Goal: Check status

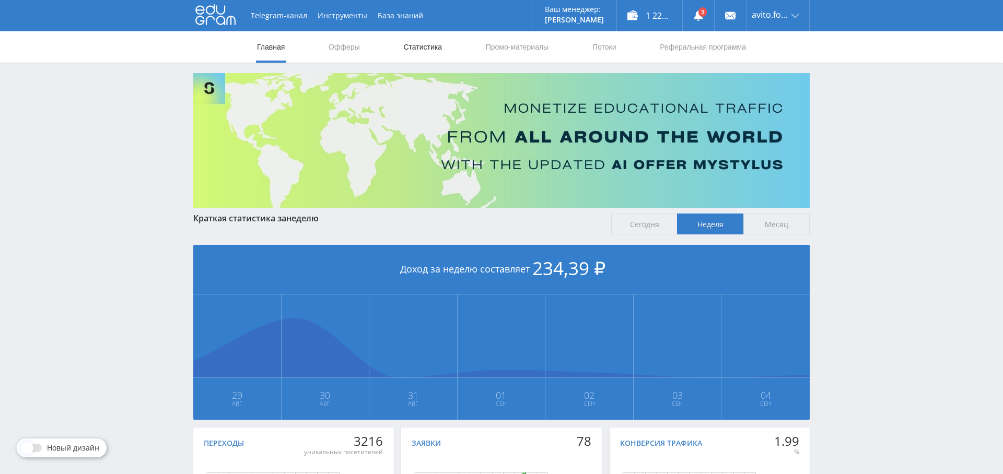
click at [420, 52] on link "Статистика" at bounding box center [422, 46] width 41 height 31
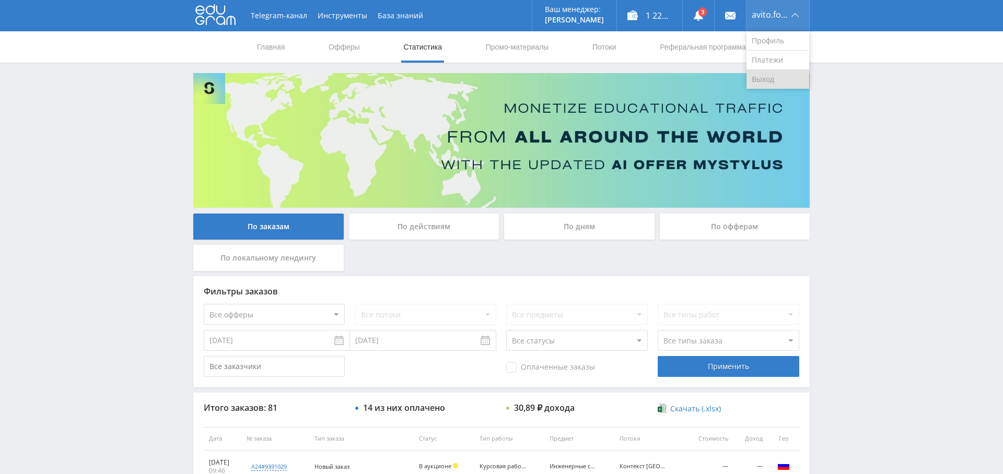
click at [774, 77] on link "Выход" at bounding box center [777, 79] width 63 height 19
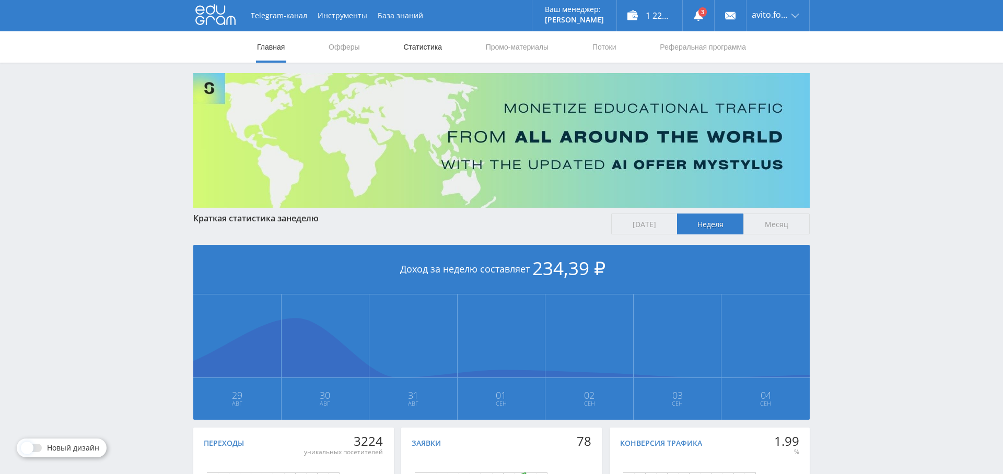
click at [439, 46] on link "Статистика" at bounding box center [422, 46] width 41 height 31
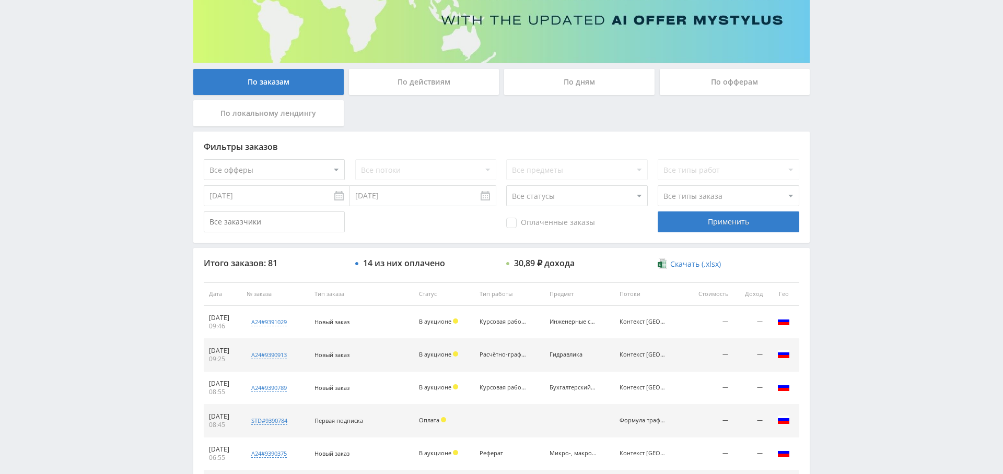
scroll to position [133, 0]
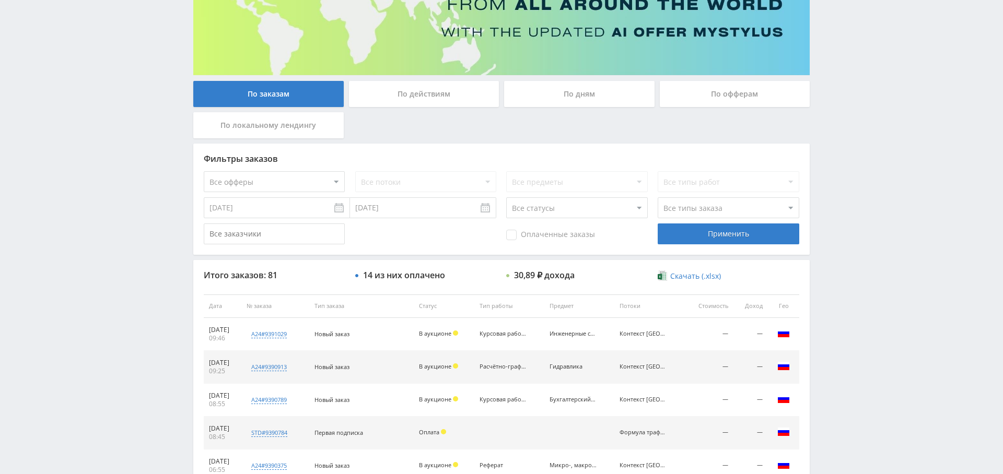
click at [279, 173] on select "Все офферы MyStylus MyStylus - Revshare Кампус AI Studybay Автор24 Studybay Bra…" at bounding box center [274, 181] width 141 height 21
select select "376"
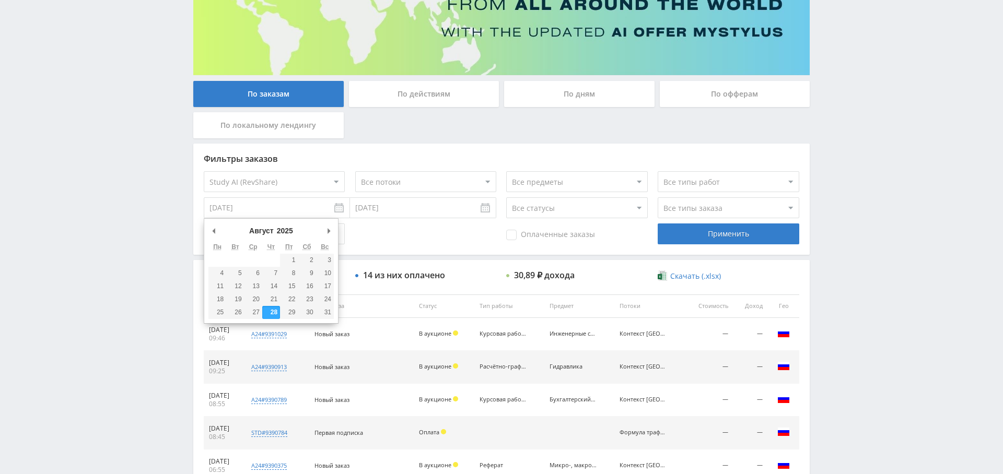
click at [262, 206] on input "[DATE]" at bounding box center [277, 207] width 146 height 21
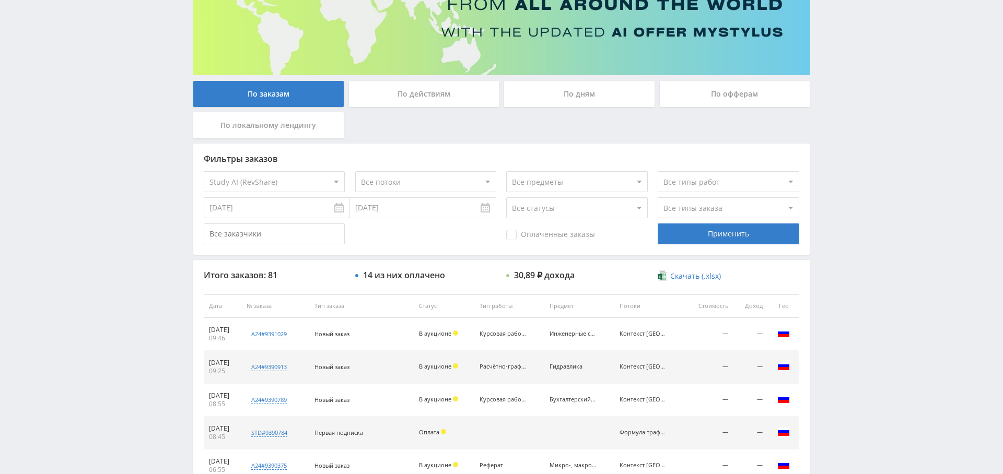
drag, startPoint x: 720, startPoint y: 238, endPoint x: 694, endPoint y: 240, distance: 26.2
click at [720, 238] on div "Применить" at bounding box center [728, 234] width 141 height 21
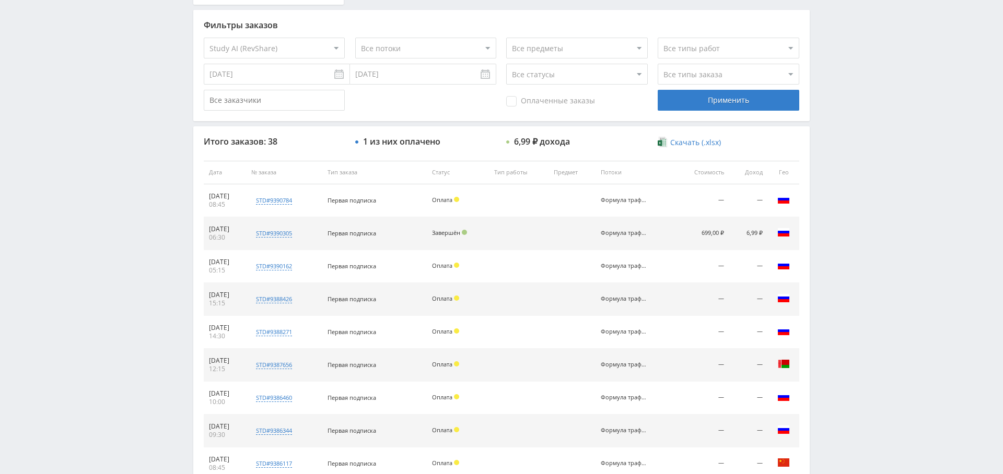
scroll to position [400, 0]
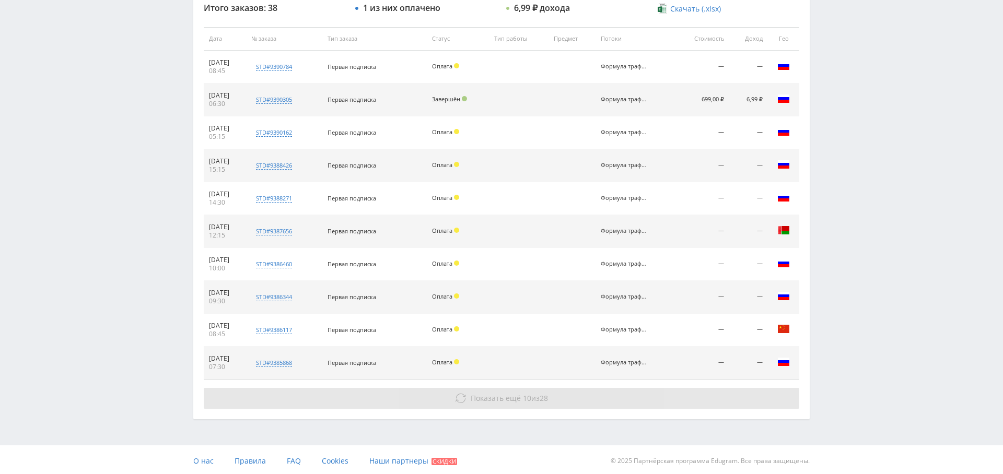
click at [523, 398] on span "10" at bounding box center [527, 398] width 8 height 10
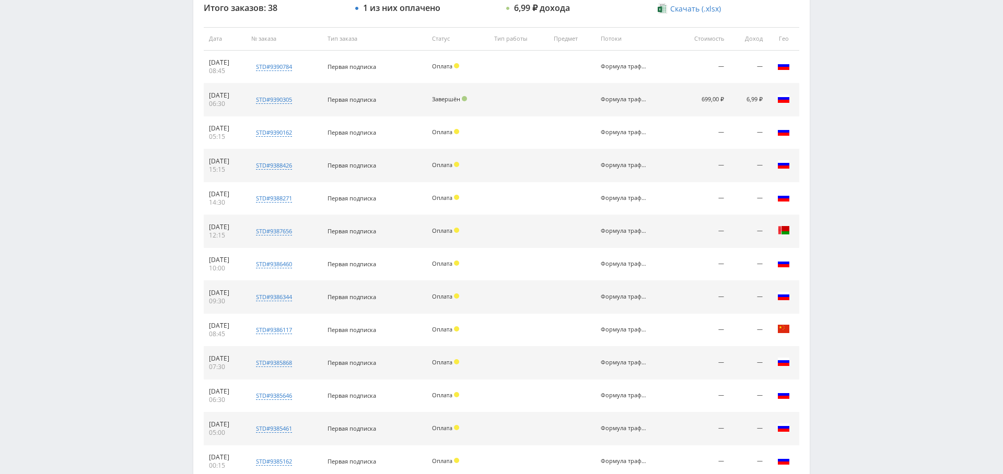
scroll to position [728, 0]
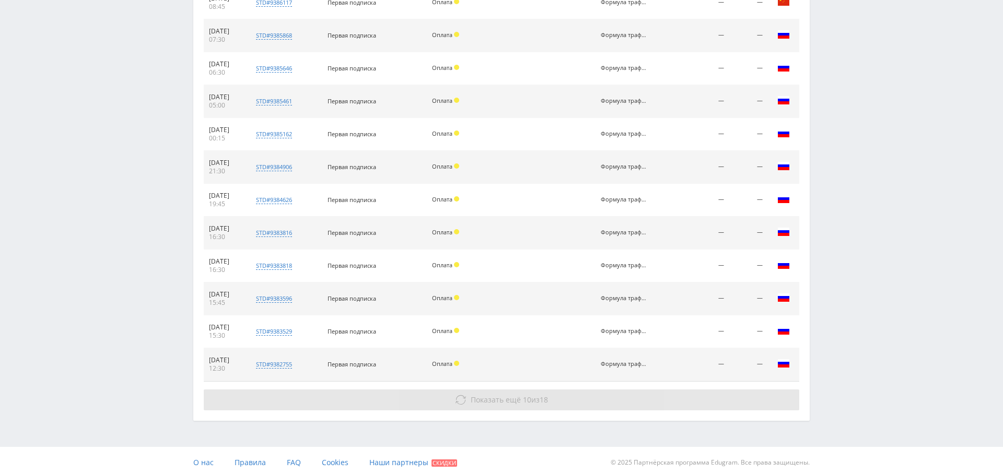
click at [512, 397] on span "Показать ещё" at bounding box center [496, 400] width 50 height 10
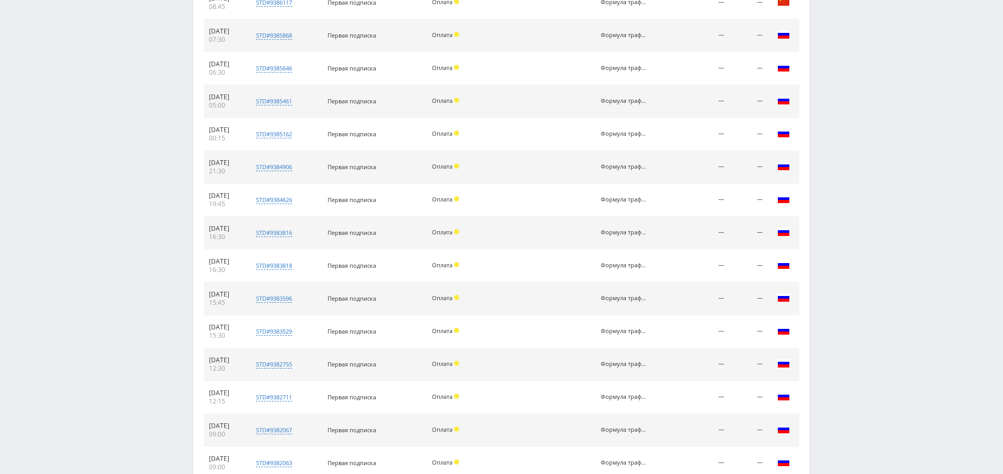
scroll to position [1055, 0]
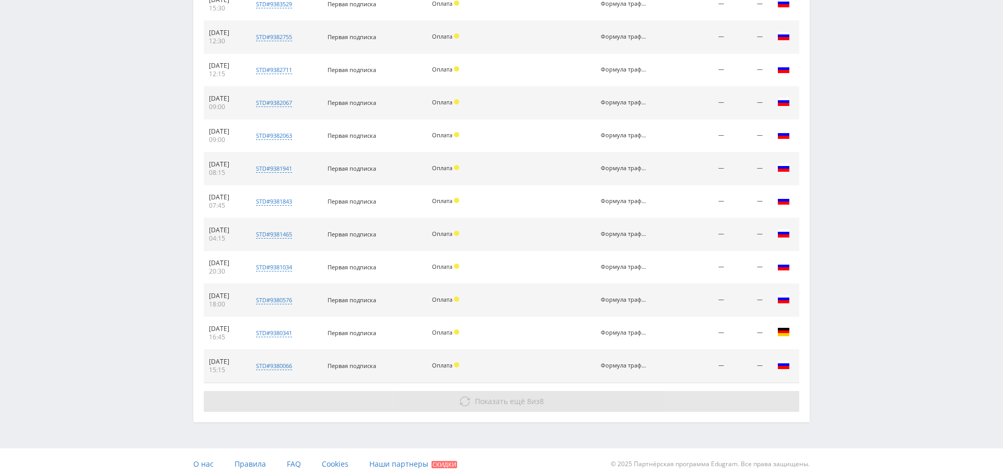
click at [496, 402] on button "Показать ещё 8 из 8" at bounding box center [501, 401] width 595 height 21
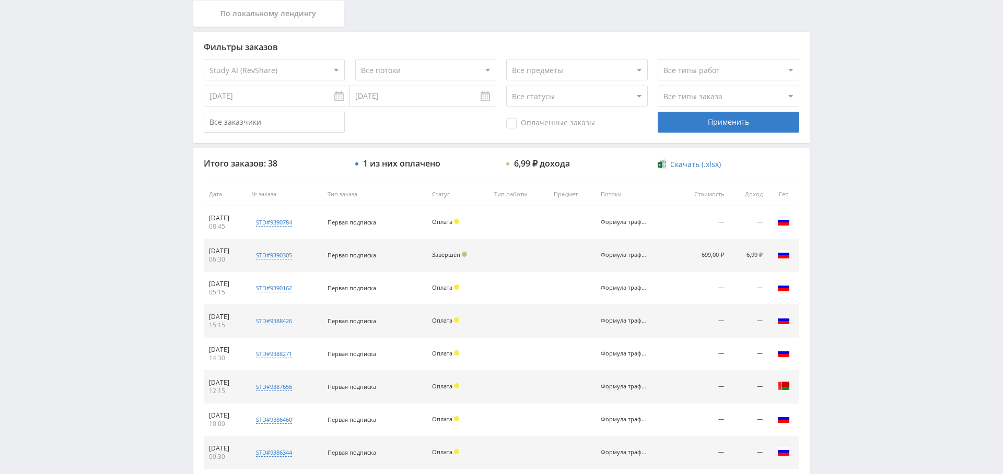
scroll to position [0, 0]
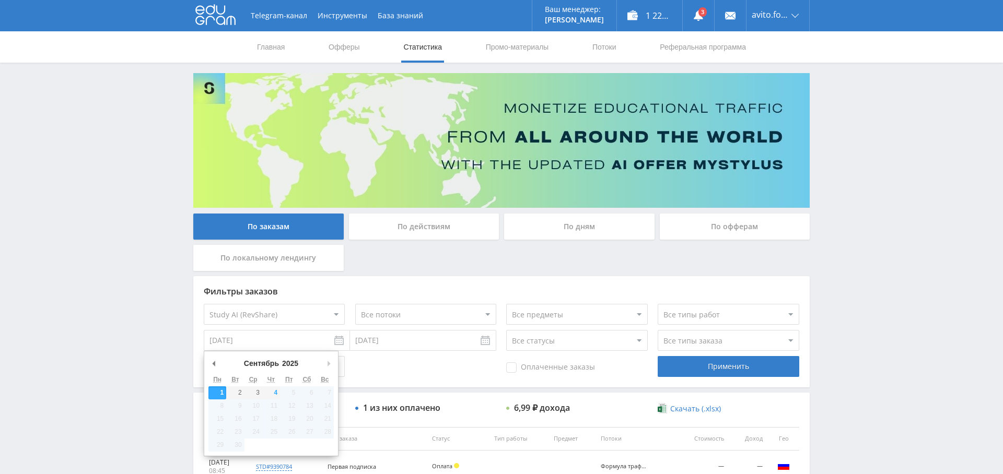
click at [305, 341] on input "[DATE]" at bounding box center [277, 340] width 146 height 21
type input "[DATE]"
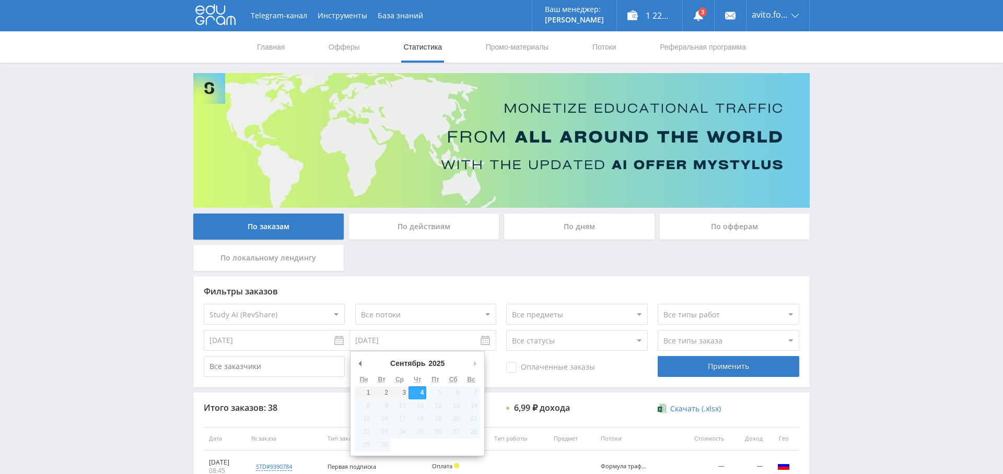
drag, startPoint x: 356, startPoint y: 344, endPoint x: 364, endPoint y: 346, distance: 7.8
click at [356, 344] on input "[DATE]" at bounding box center [423, 340] width 146 height 21
type input "[DATE]"
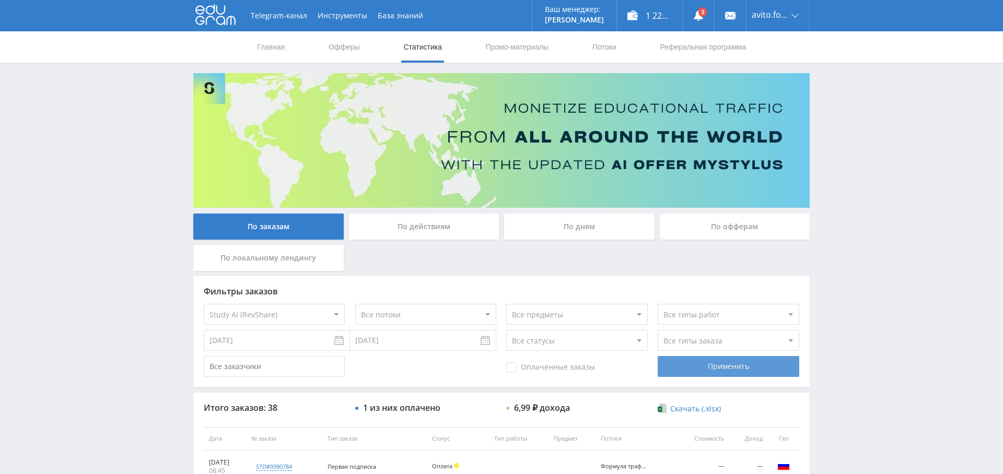
click at [720, 370] on div "Применить" at bounding box center [728, 366] width 141 height 21
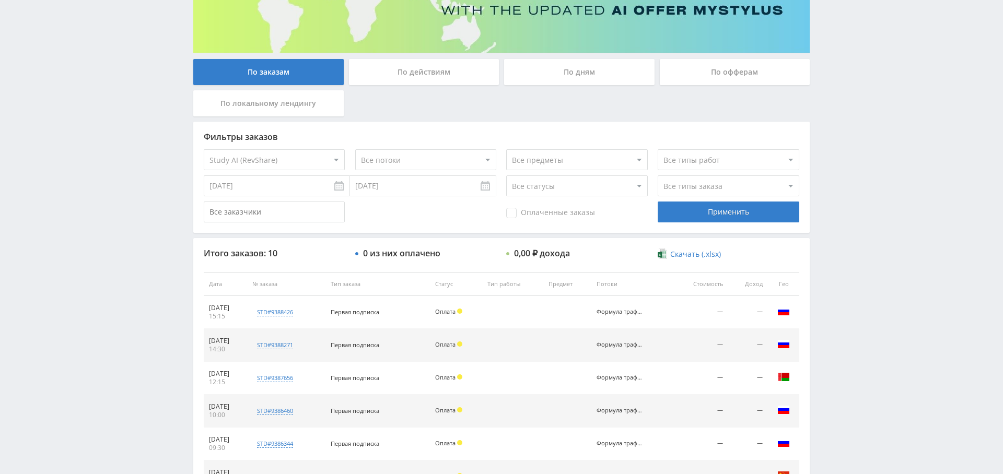
scroll to position [151, 0]
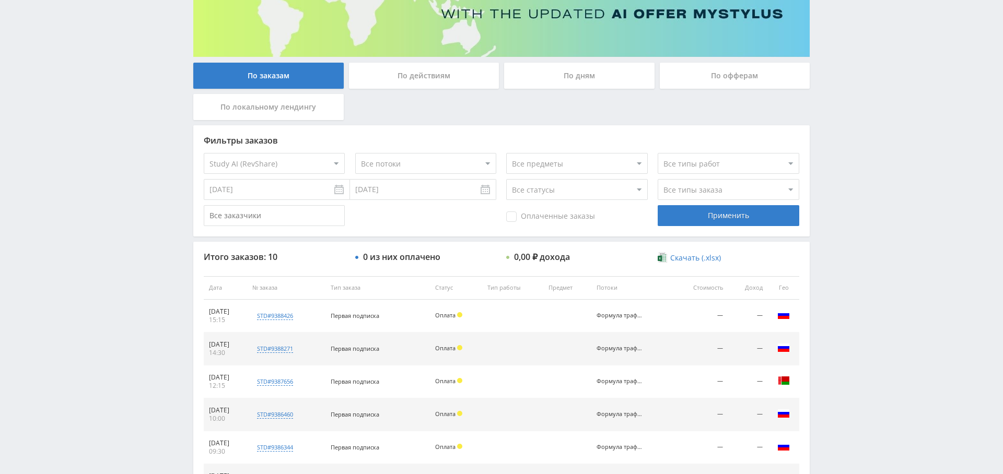
click at [614, 75] on div "По дням" at bounding box center [579, 76] width 150 height 26
click at [0, 0] on input "По дням" at bounding box center [0, 0] width 0 height 0
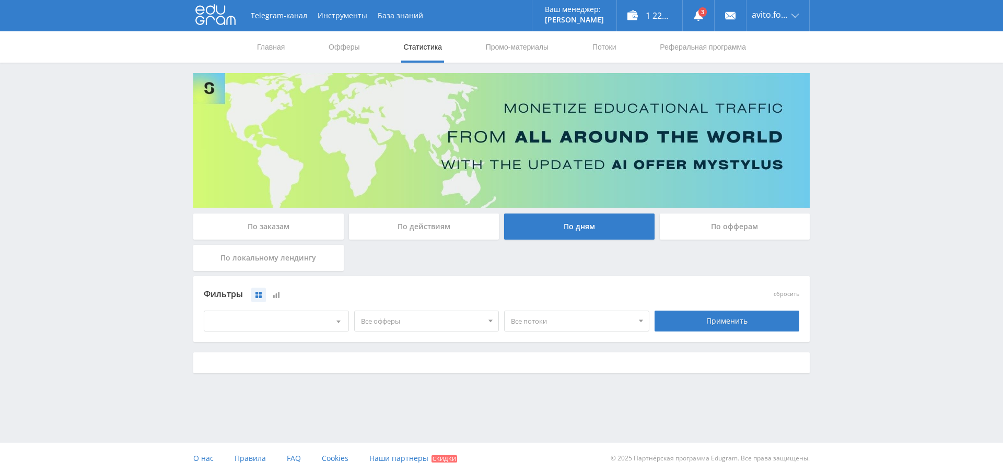
scroll to position [0, 0]
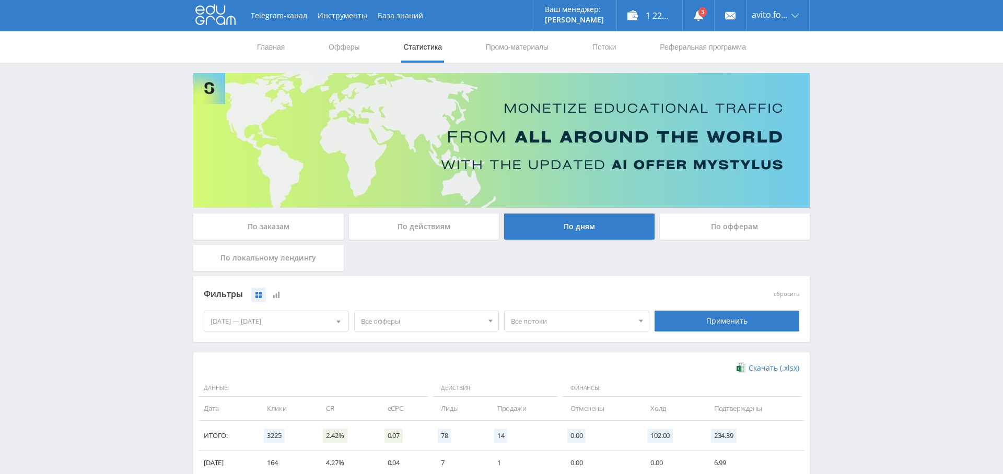
click at [426, 319] on span "Все офферы" at bounding box center [422, 321] width 122 height 20
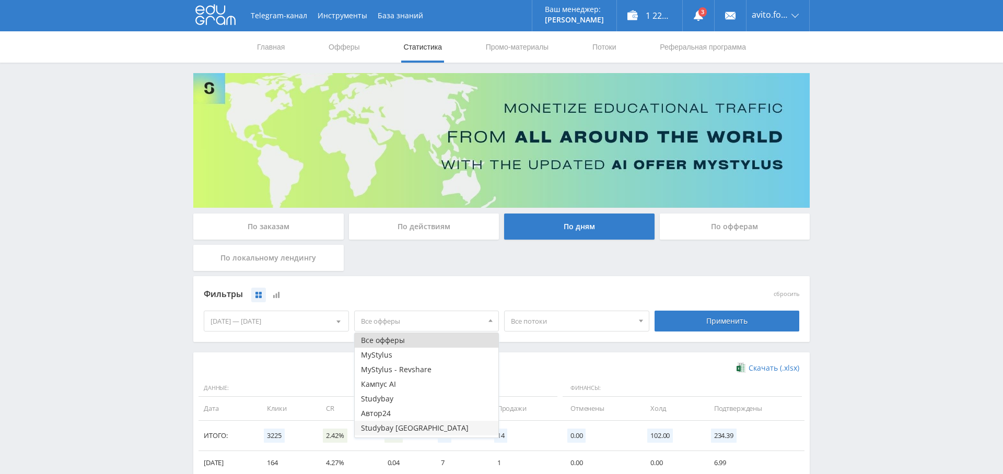
scroll to position [13, 0]
click at [427, 427] on button "Study AI (RevShare)" at bounding box center [427, 430] width 144 height 15
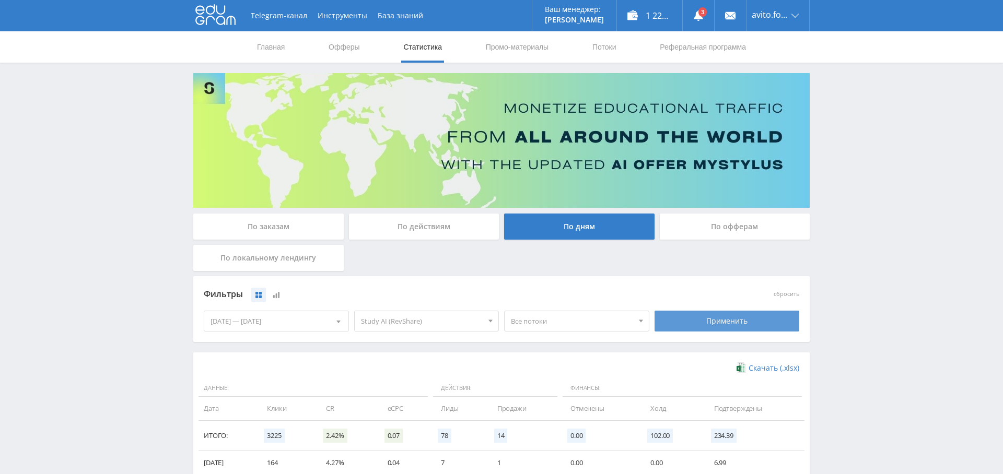
click at [703, 322] on div "Применить" at bounding box center [726, 321] width 145 height 21
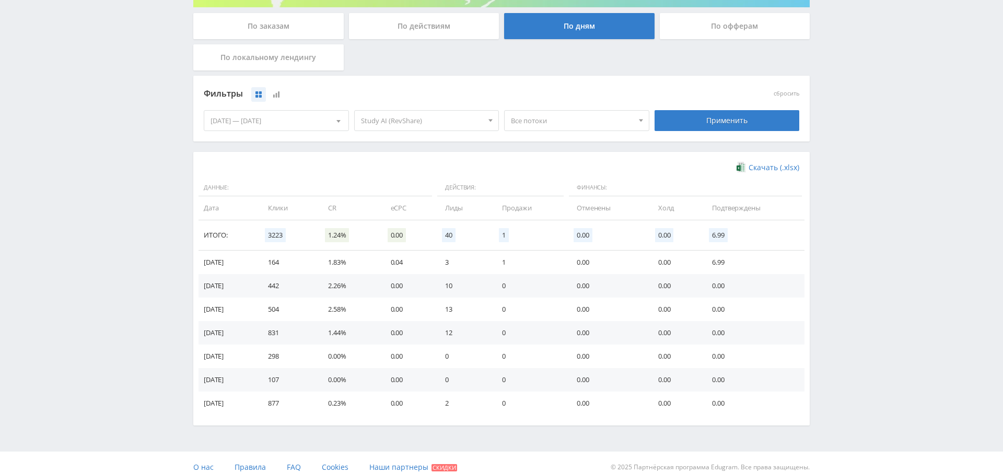
scroll to position [0, 0]
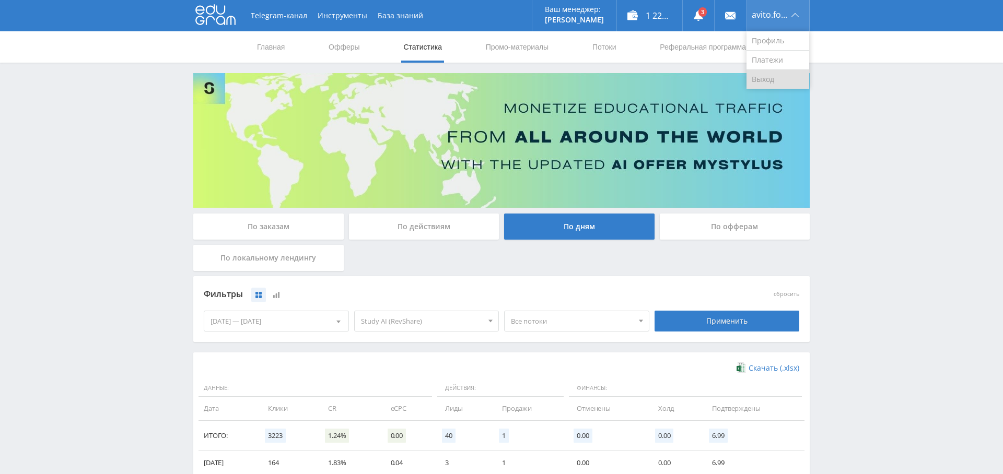
click at [781, 78] on link "Выход" at bounding box center [777, 79] width 63 height 19
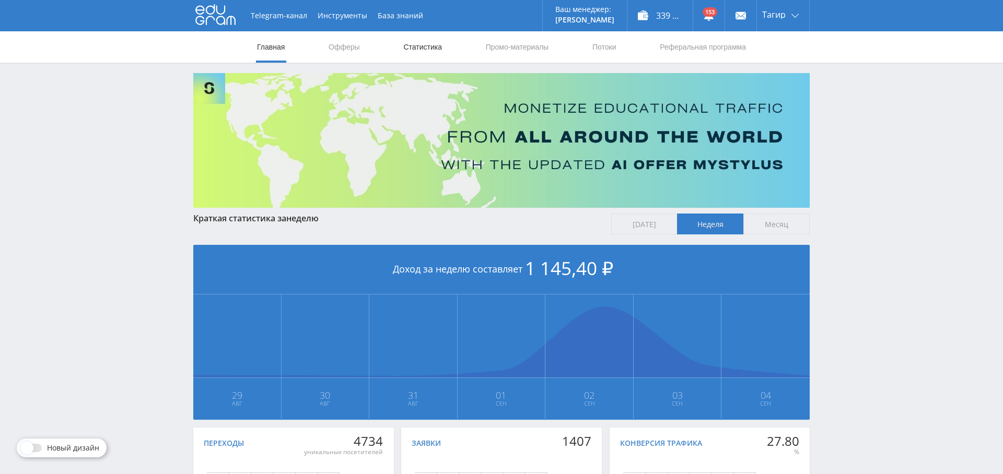
click at [425, 46] on link "Статистика" at bounding box center [422, 46] width 41 height 31
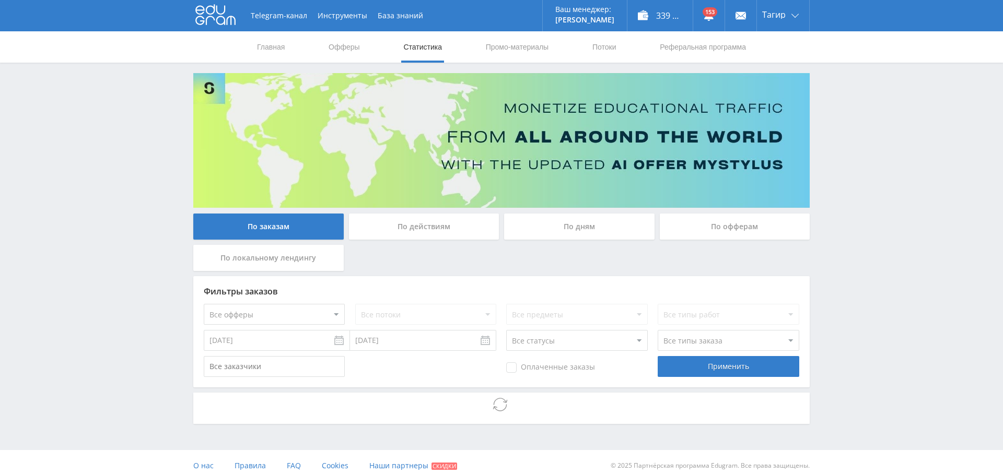
click at [557, 226] on div "По дням" at bounding box center [579, 227] width 150 height 26
click at [0, 0] on input "По дням" at bounding box center [0, 0] width 0 height 0
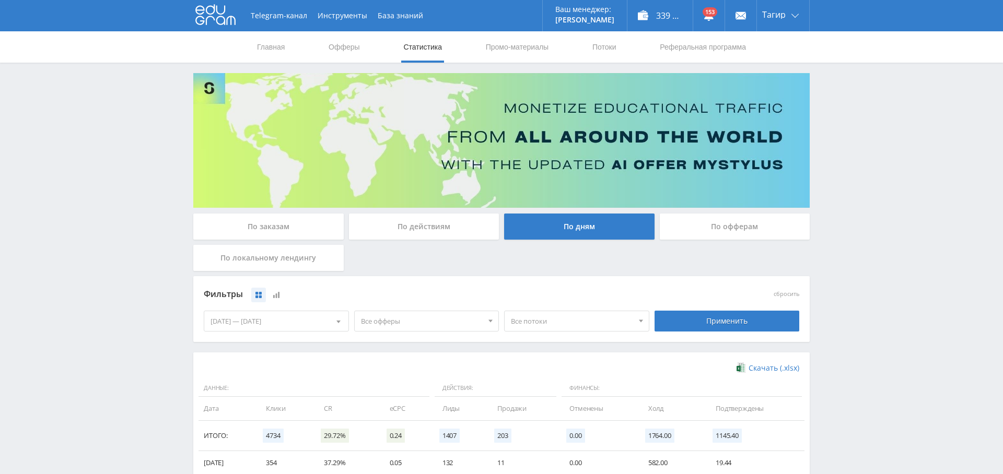
click at [394, 323] on span "Все офферы" at bounding box center [422, 321] width 122 height 20
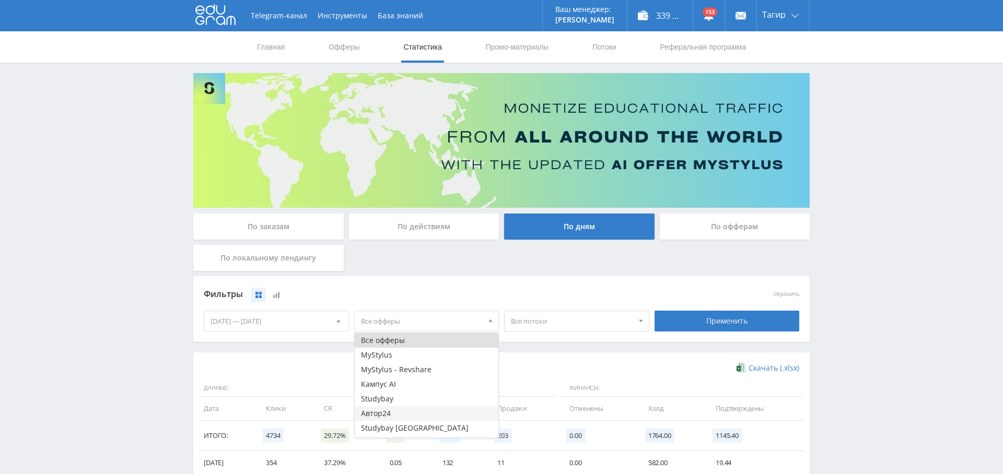
scroll to position [42, 0]
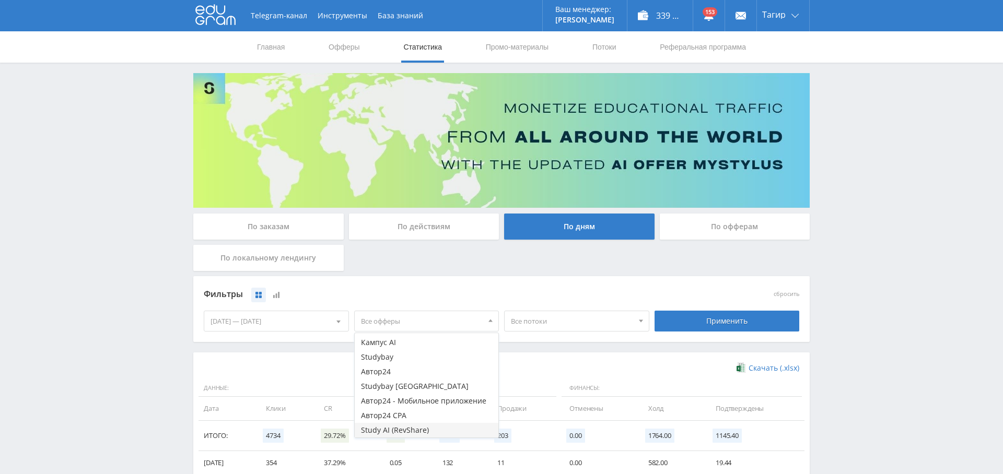
click at [405, 427] on button "Study AI (RevShare)" at bounding box center [427, 430] width 144 height 15
click at [525, 340] on div "Фильтры сбросить 29.08.2025 — 04.09.2025 Календарь Период Сентябрь, 2025 Пн Вт …" at bounding box center [501, 309] width 616 height 66
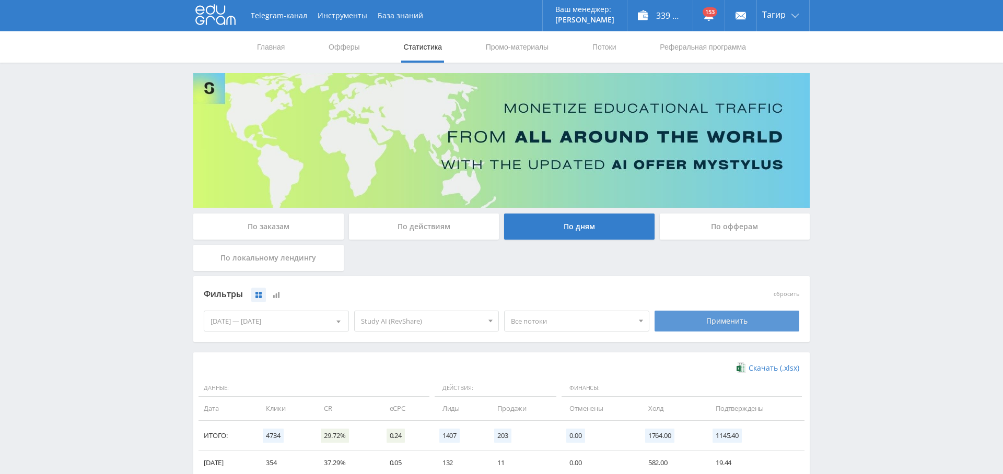
click at [724, 313] on div "Применить" at bounding box center [726, 321] width 145 height 21
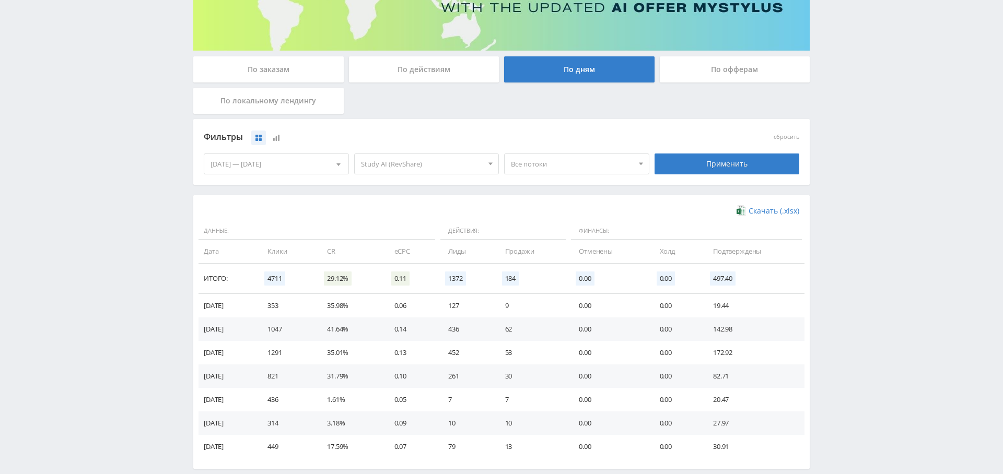
scroll to position [163, 0]
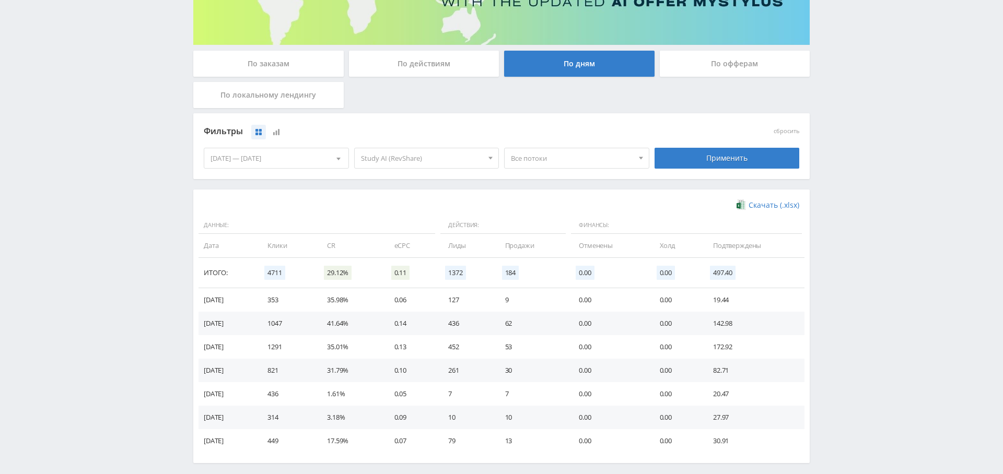
click at [289, 66] on div "По заказам" at bounding box center [268, 64] width 150 height 26
click at [0, 0] on input "По заказам" at bounding box center [0, 0] width 0 height 0
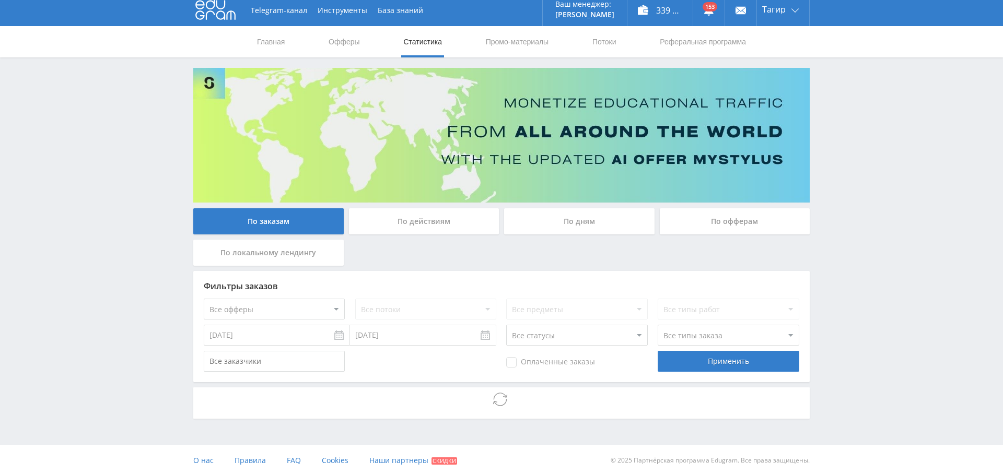
scroll to position [7, 0]
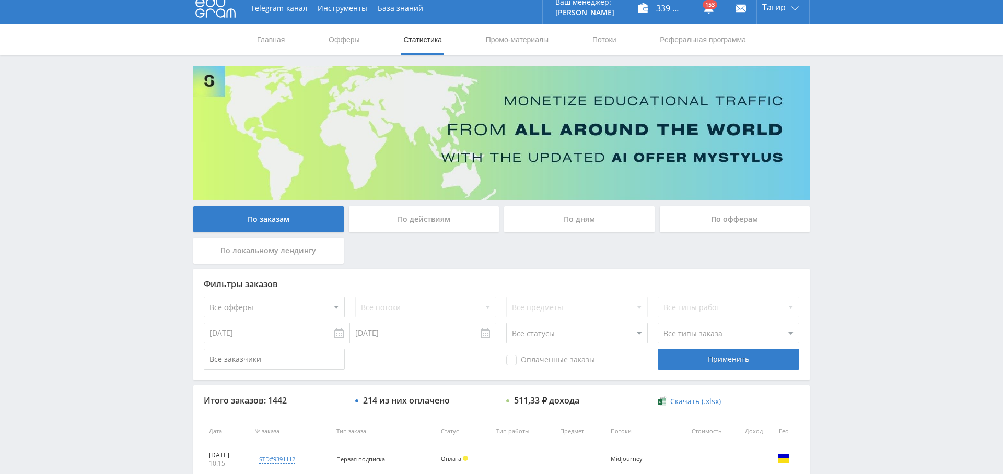
click at [286, 305] on select "Все офферы MyStylus MyStylus - Revshare Кампус AI Studybay Автор24 Studybay Bra…" at bounding box center [274, 307] width 141 height 21
select select "376"
click at [545, 363] on span "Оплаченные заказы" at bounding box center [550, 360] width 89 height 10
click at [0, 0] on input "Оплаченные заказы" at bounding box center [0, 0] width 0 height 0
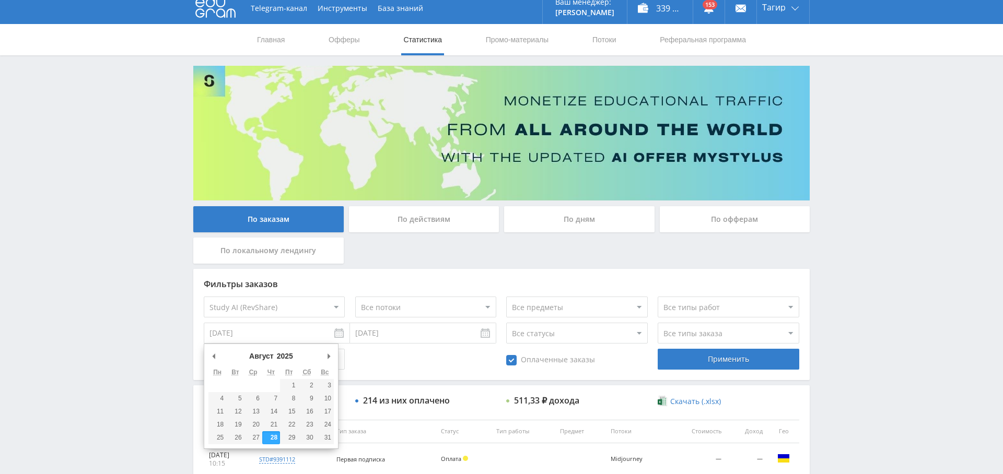
click at [268, 333] on input "[DATE]" at bounding box center [277, 333] width 146 height 21
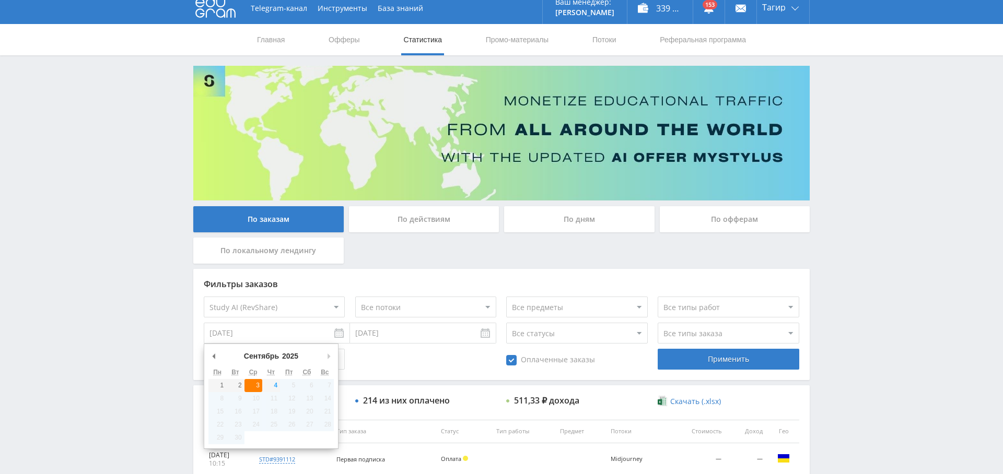
type input "[DATE]"
drag, startPoint x: 256, startPoint y: 384, endPoint x: 273, endPoint y: 378, distance: 17.4
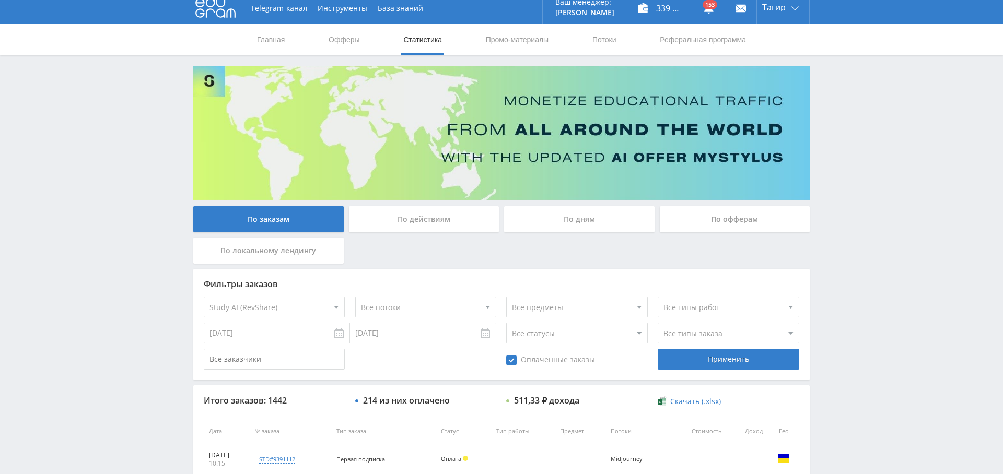
click at [353, 339] on input "[DATE]" at bounding box center [423, 333] width 146 height 21
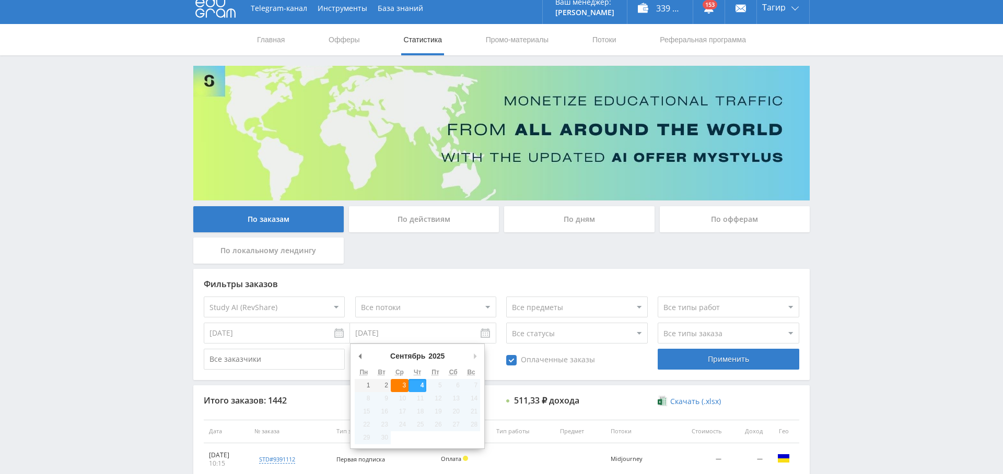
type input "[DATE]"
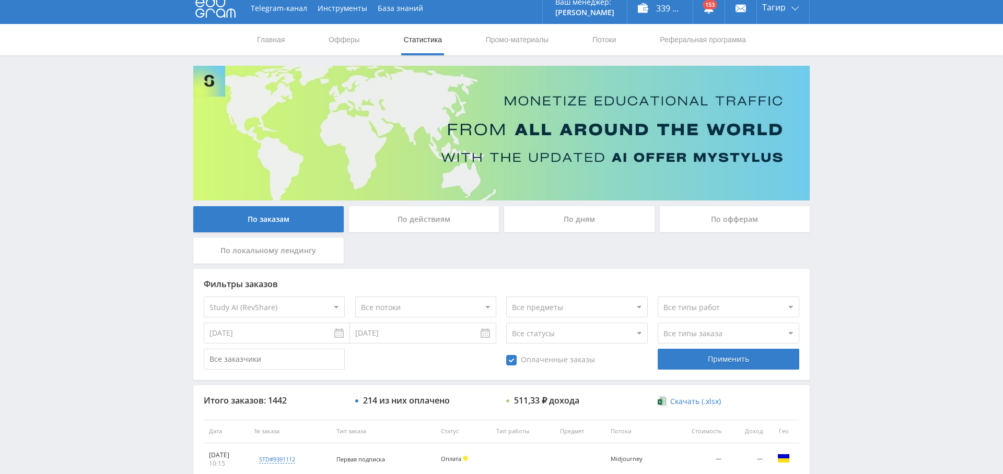
click at [695, 336] on select "Все типы заказа Ребилл Новый заказ" at bounding box center [728, 333] width 141 height 21
select select "2"
click at [658, 323] on select "Все типы заказа Ребилл Новый заказ" at bounding box center [728, 333] width 141 height 21
click at [729, 358] on div "Применить" at bounding box center [728, 359] width 141 height 21
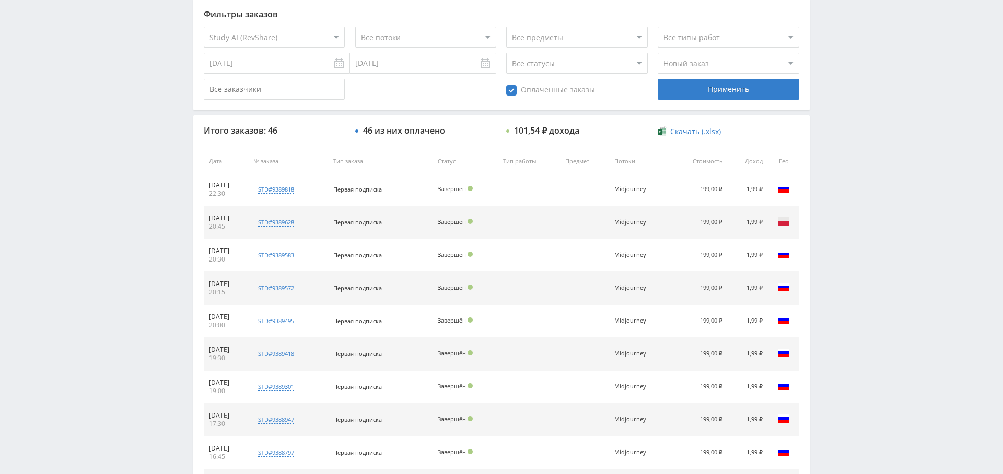
scroll to position [279, 0]
click at [549, 89] on span "Оплаченные заказы" at bounding box center [550, 89] width 89 height 10
click at [0, 0] on input "Оплаченные заказы" at bounding box center [0, 0] width 0 height 0
click at [698, 88] on div "Применить" at bounding box center [728, 87] width 141 height 21
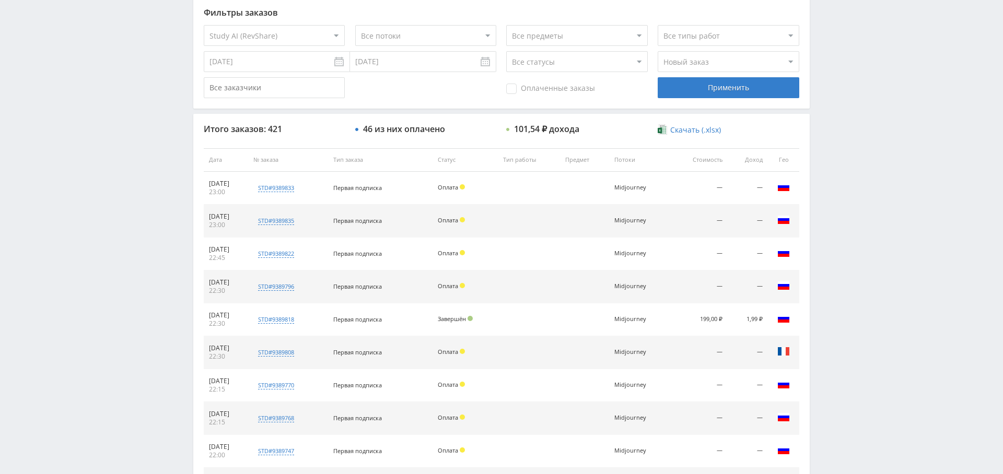
scroll to position [0, 0]
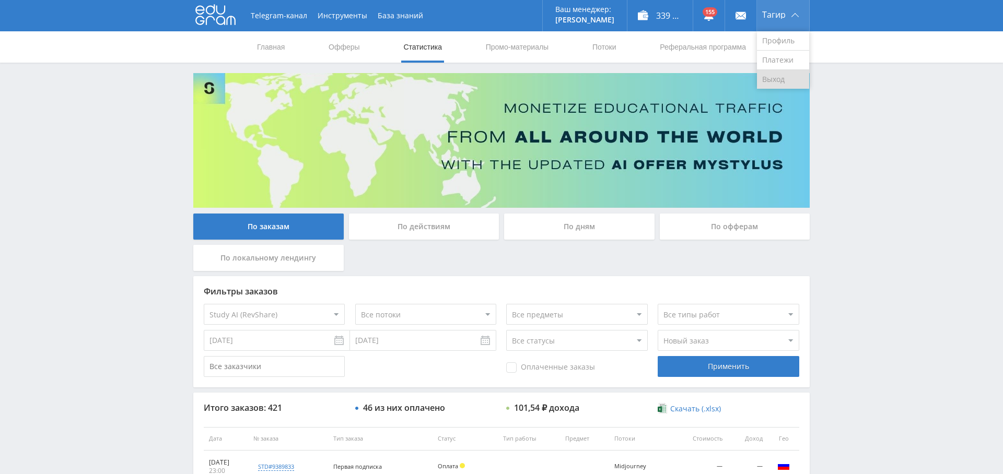
click at [784, 83] on link "Выход" at bounding box center [783, 79] width 52 height 19
